Goal: Task Accomplishment & Management: Use online tool/utility

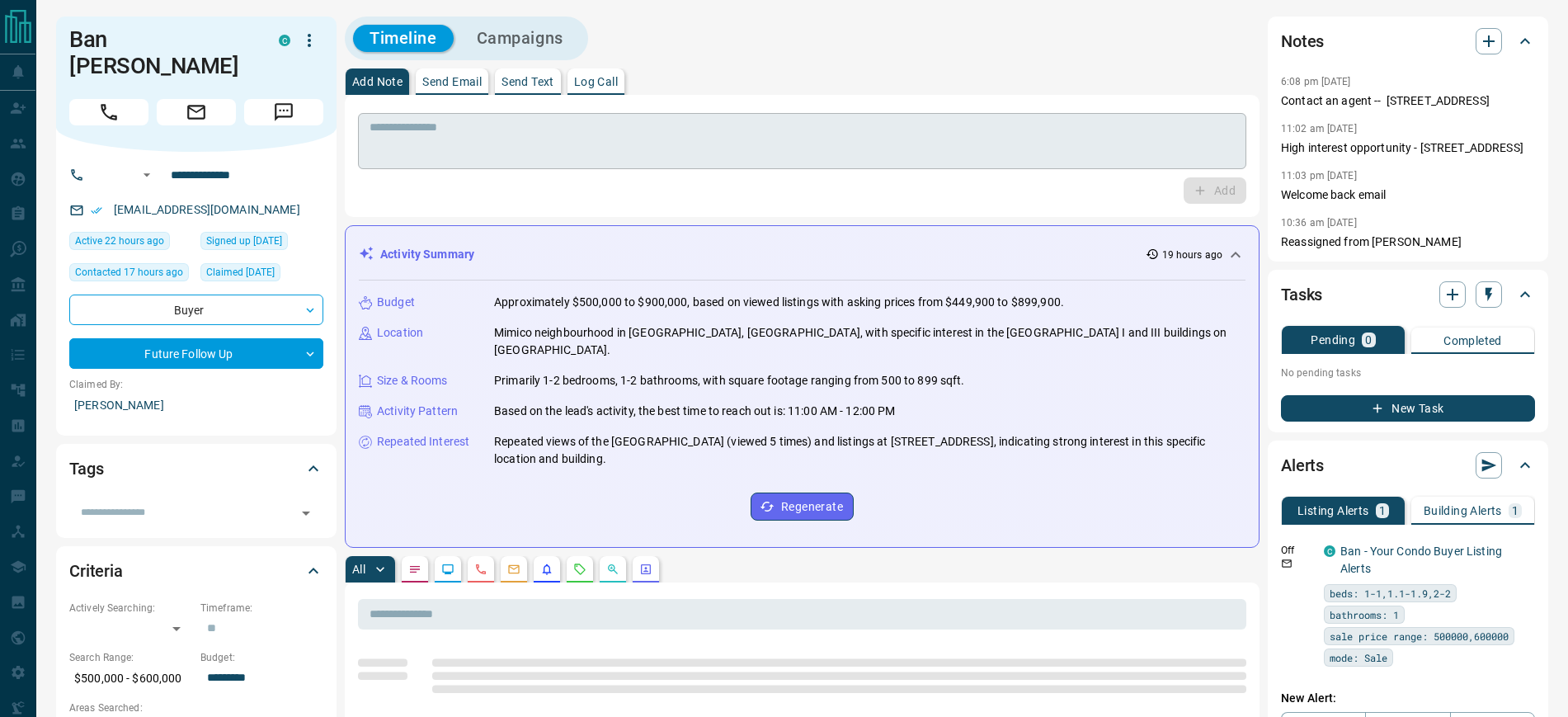
click at [569, 121] on textarea at bounding box center [802, 142] width 865 height 42
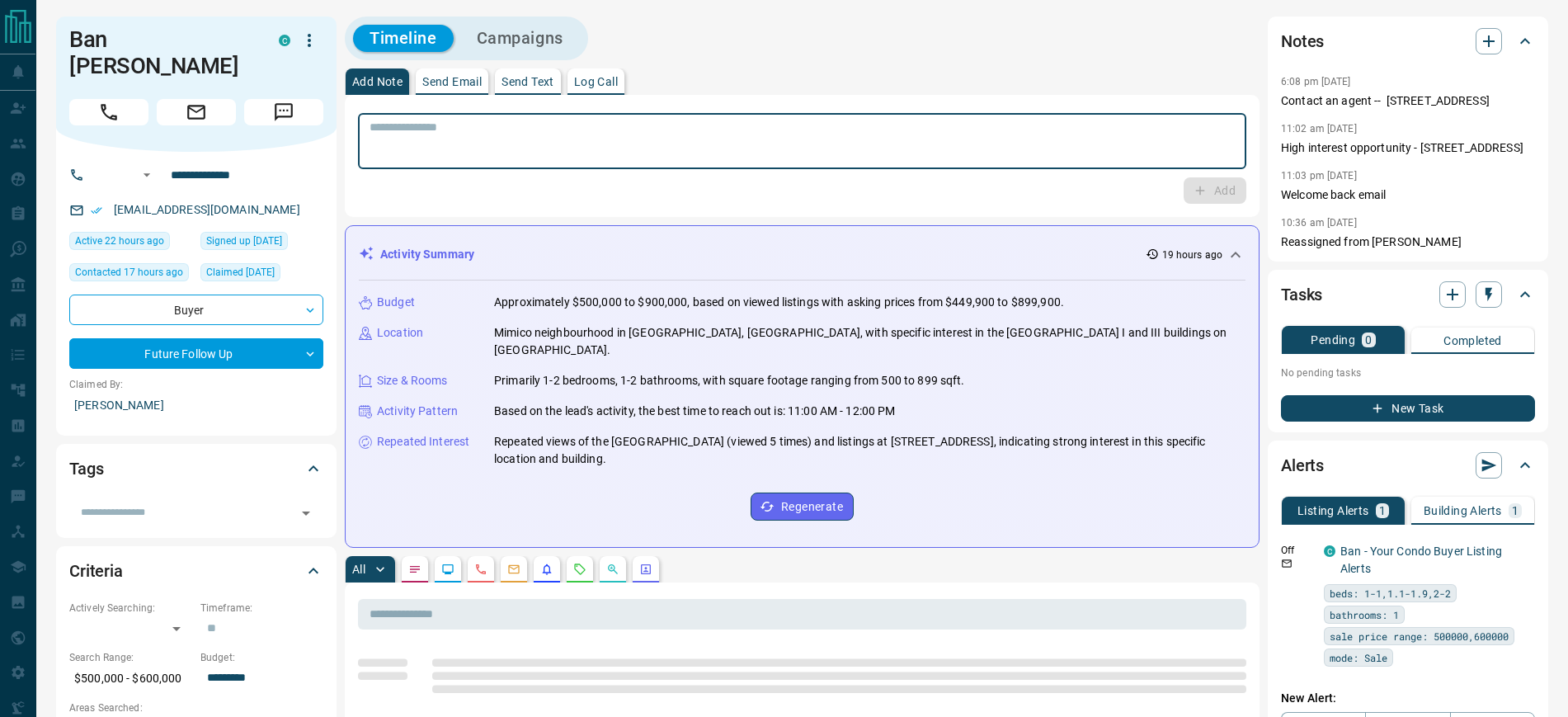
click at [599, 76] on p "Log Call" at bounding box center [596, 81] width 44 height 11
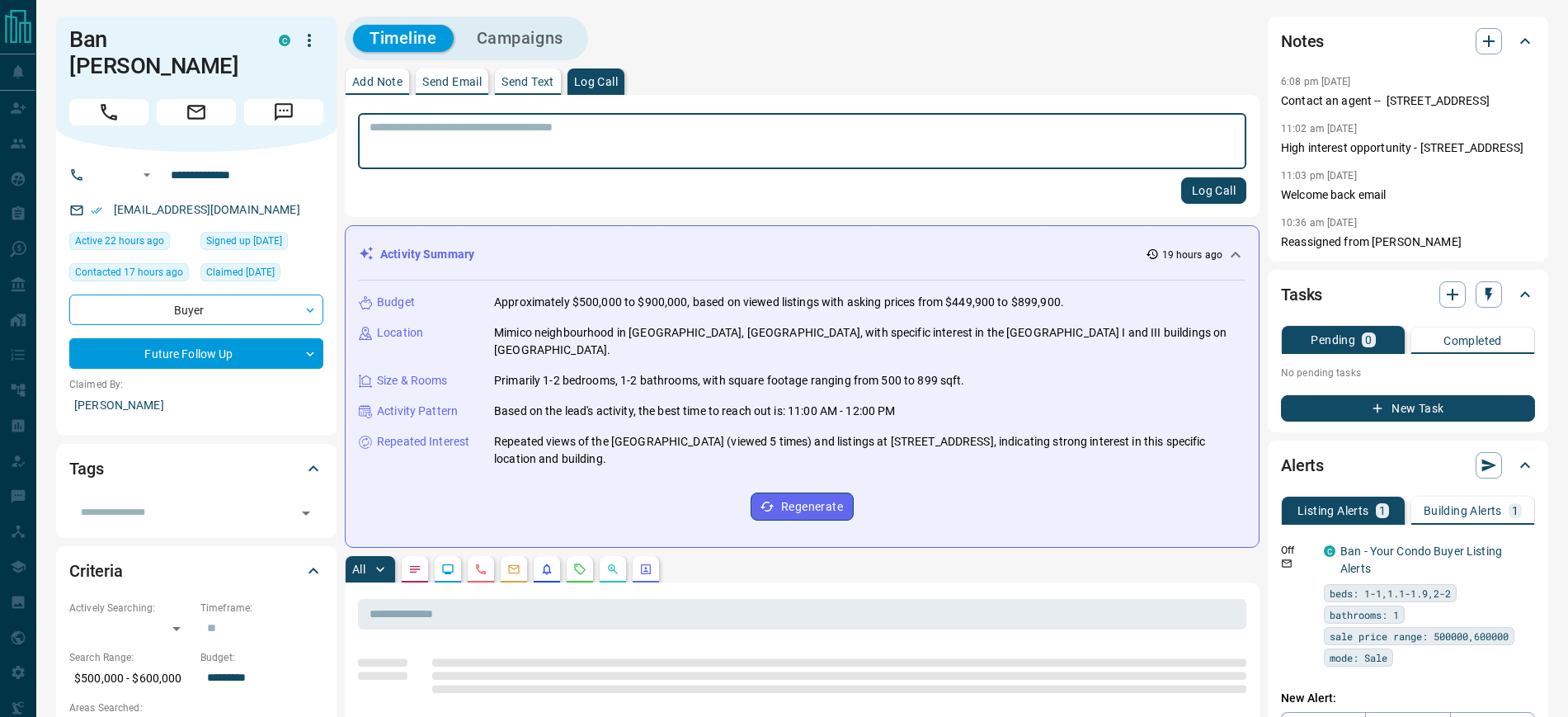
click at [545, 134] on textarea at bounding box center [802, 142] width 865 height 42
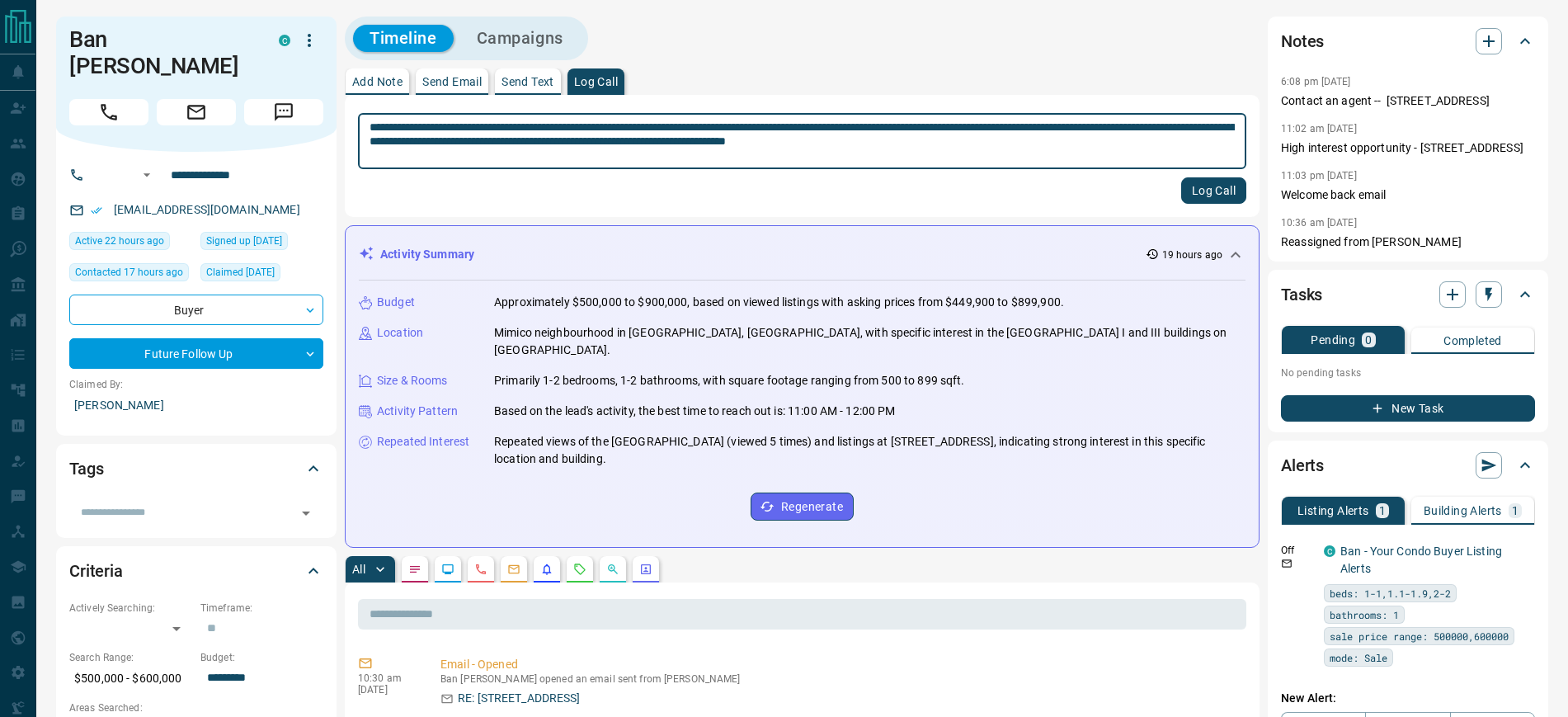
type textarea "**********"
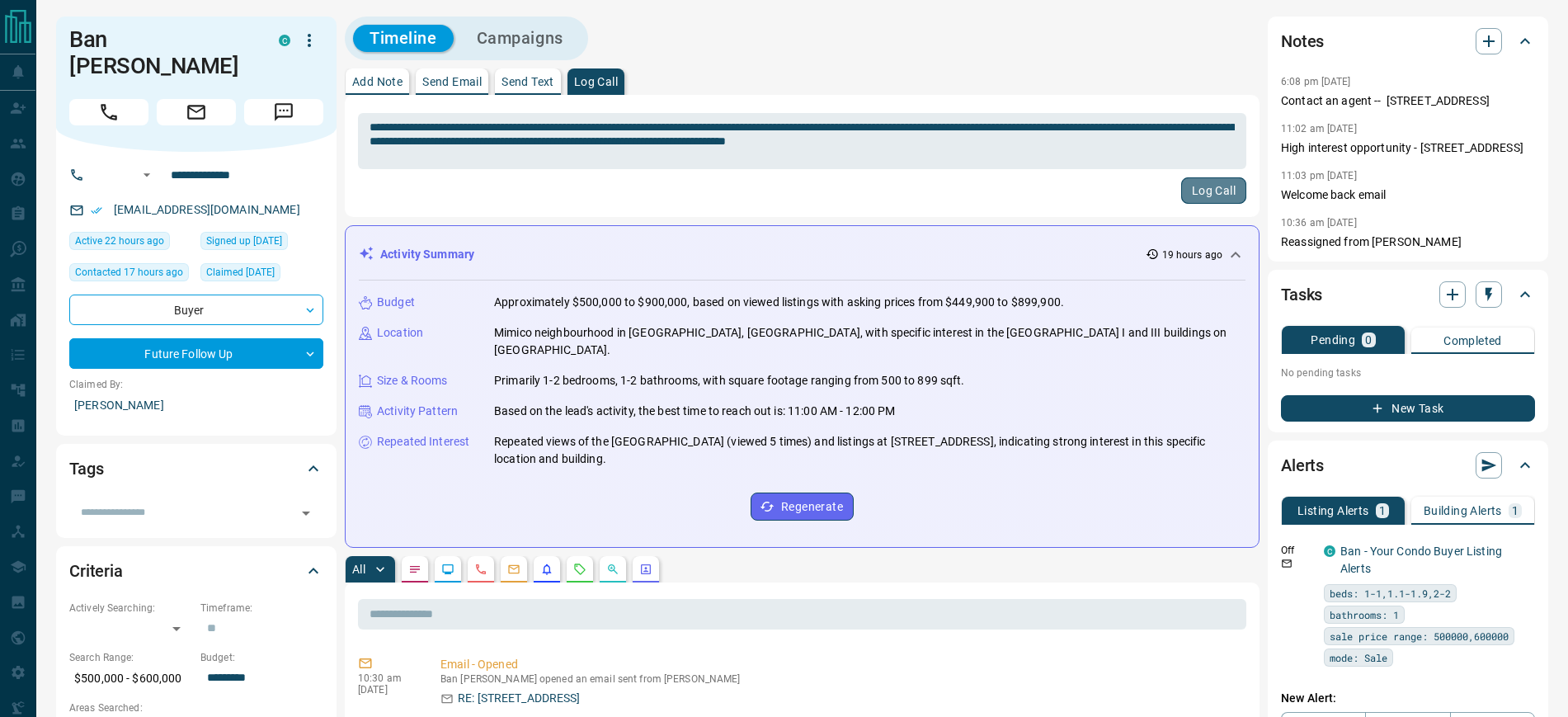
click at [1211, 183] on button "Log Call" at bounding box center [1214, 190] width 65 height 26
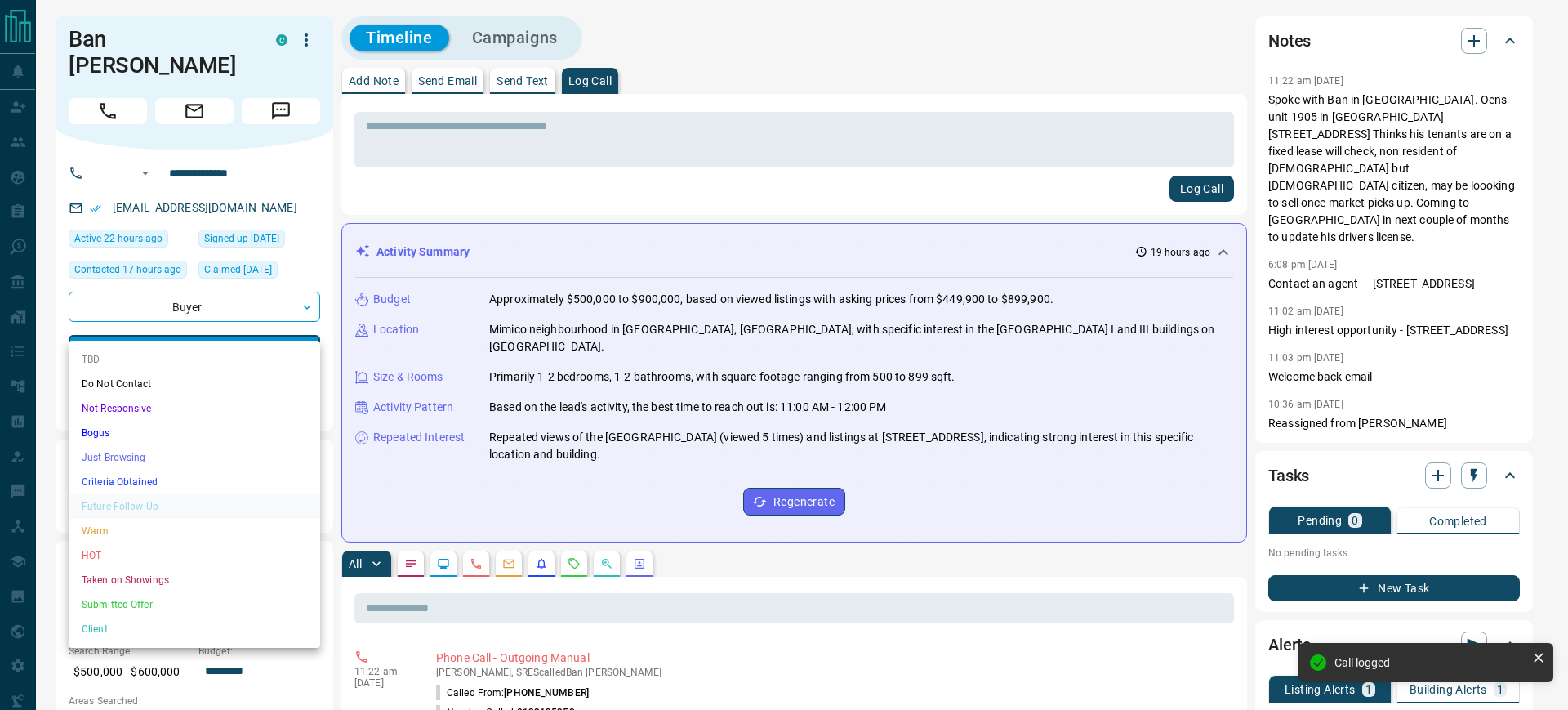
click at [125, 533] on li "Warm" at bounding box center [194, 531] width 251 height 24
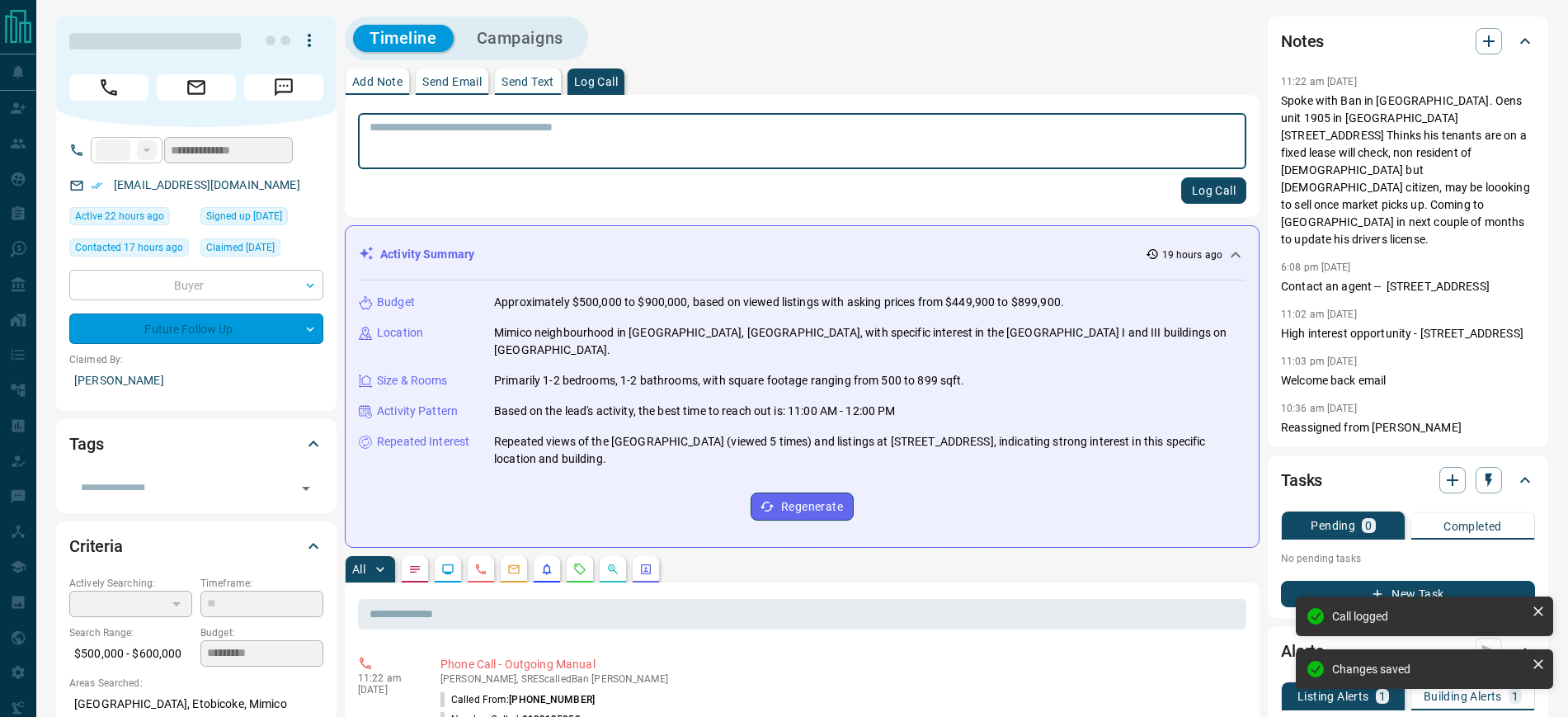
type input "*"
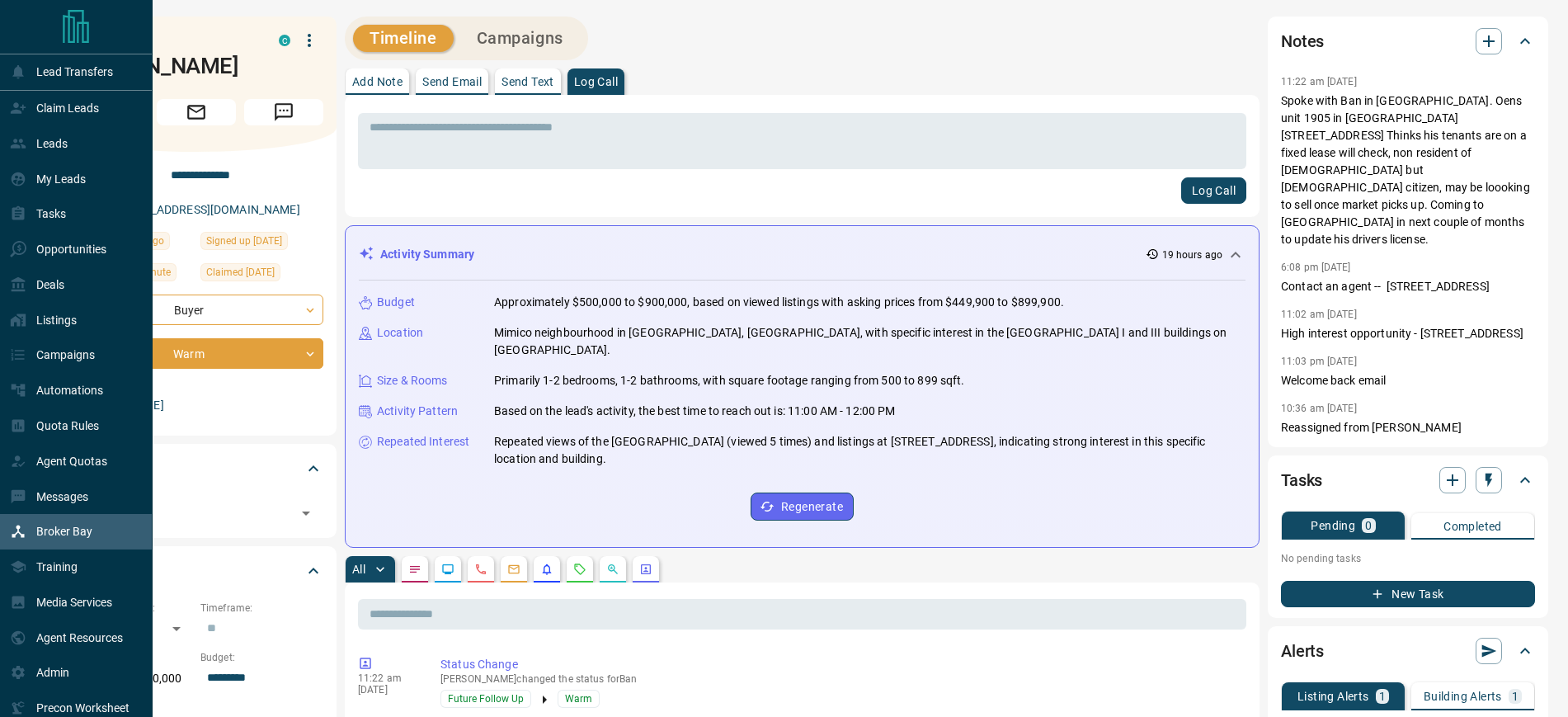
click at [56, 538] on p "Broker Bay" at bounding box center [64, 531] width 56 height 13
